Goal: Task Accomplishment & Management: Manage account settings

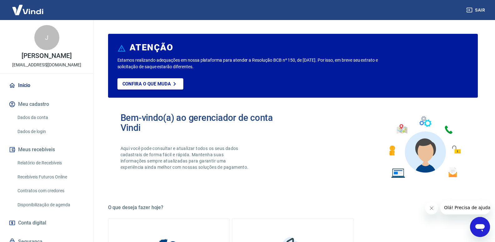
click at [320, 125] on div "Bem-vindo(a) ao gerenciador de conta Vindi Aqui você pode consultar e atualizar…" at bounding box center [293, 147] width 370 height 89
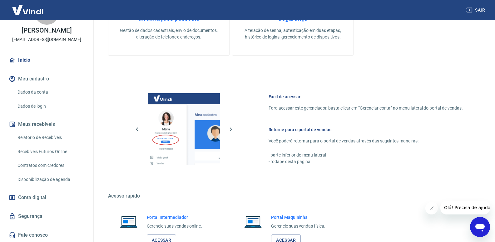
scroll to position [310, 0]
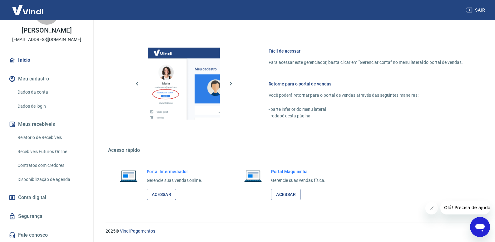
click at [173, 197] on link "Acessar" at bounding box center [162, 194] width 30 height 12
drag, startPoint x: 336, startPoint y: 209, endPoint x: 278, endPoint y: 61, distance: 159.1
